Goal: Task Accomplishment & Management: Manage account settings

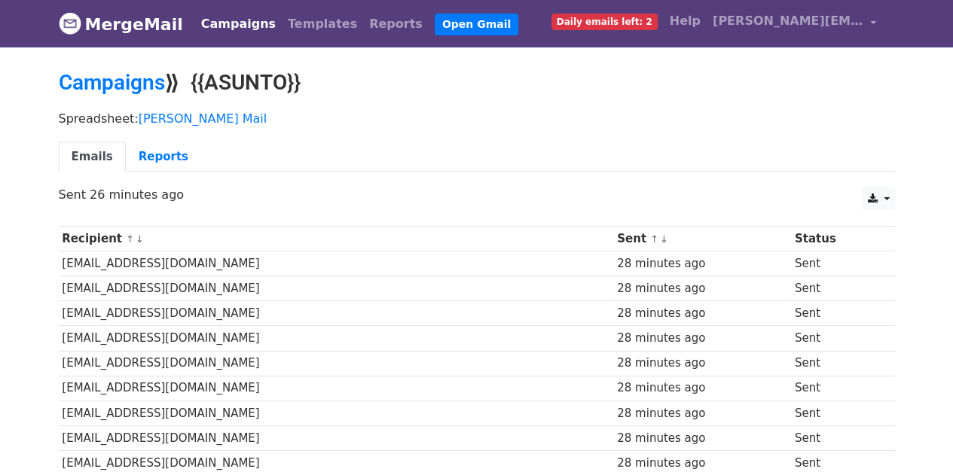
click at [628, 23] on span "Daily emails left: 2" at bounding box center [604, 22] width 106 height 17
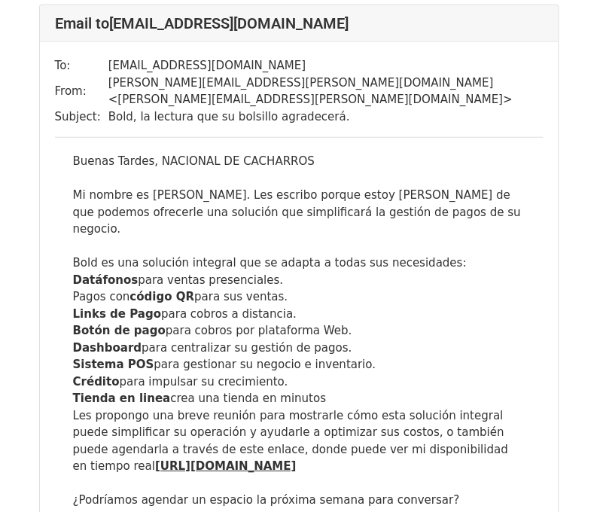
scroll to position [6477, 0]
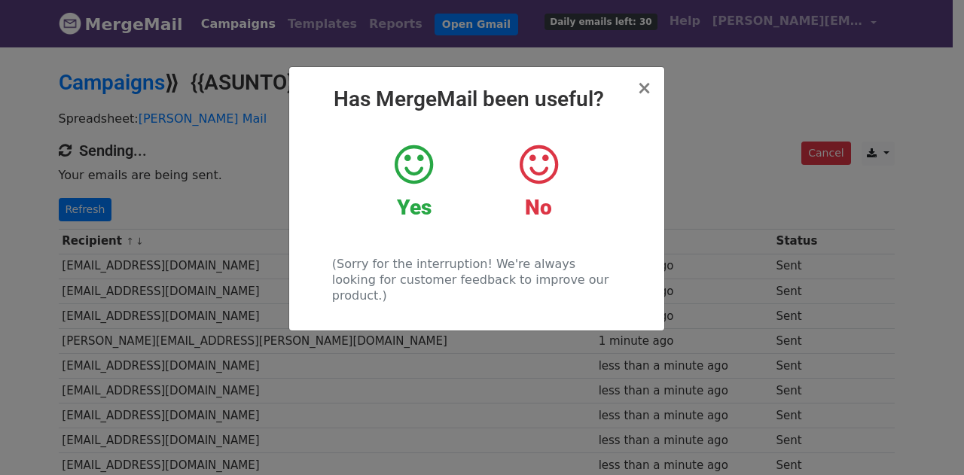
click at [405, 162] on icon at bounding box center [414, 164] width 38 height 45
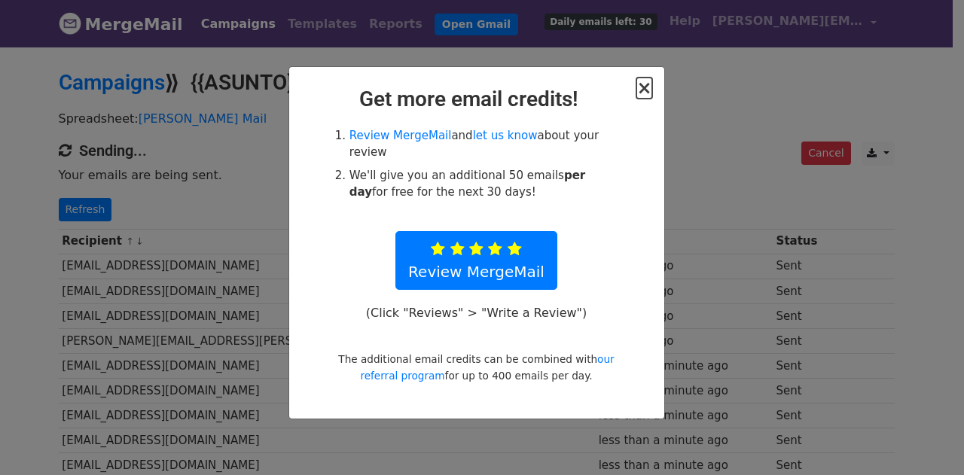
click at [645, 91] on span "×" at bounding box center [643, 88] width 15 height 21
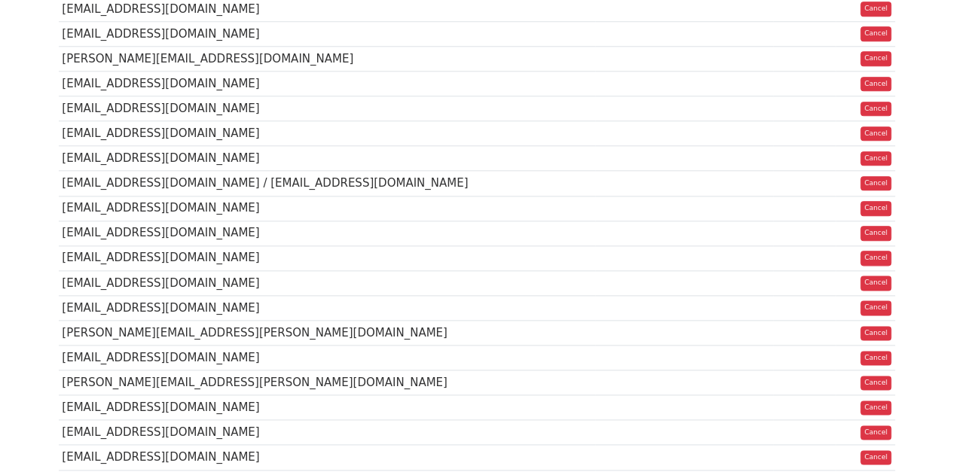
scroll to position [767, 0]
